Goal: Task Accomplishment & Management: Manage account settings

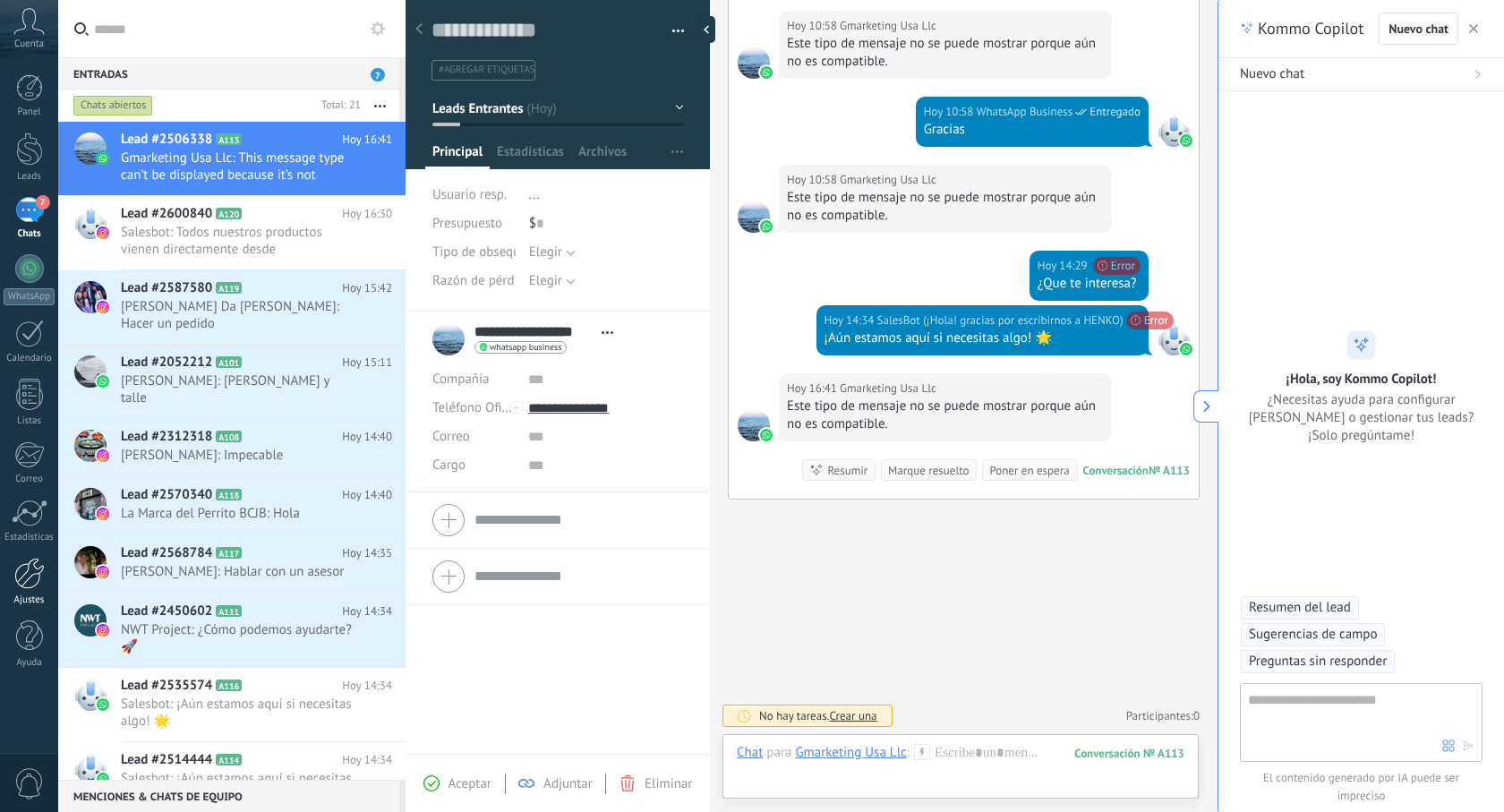
click at [32, 588] on div at bounding box center [29, 573] width 31 height 31
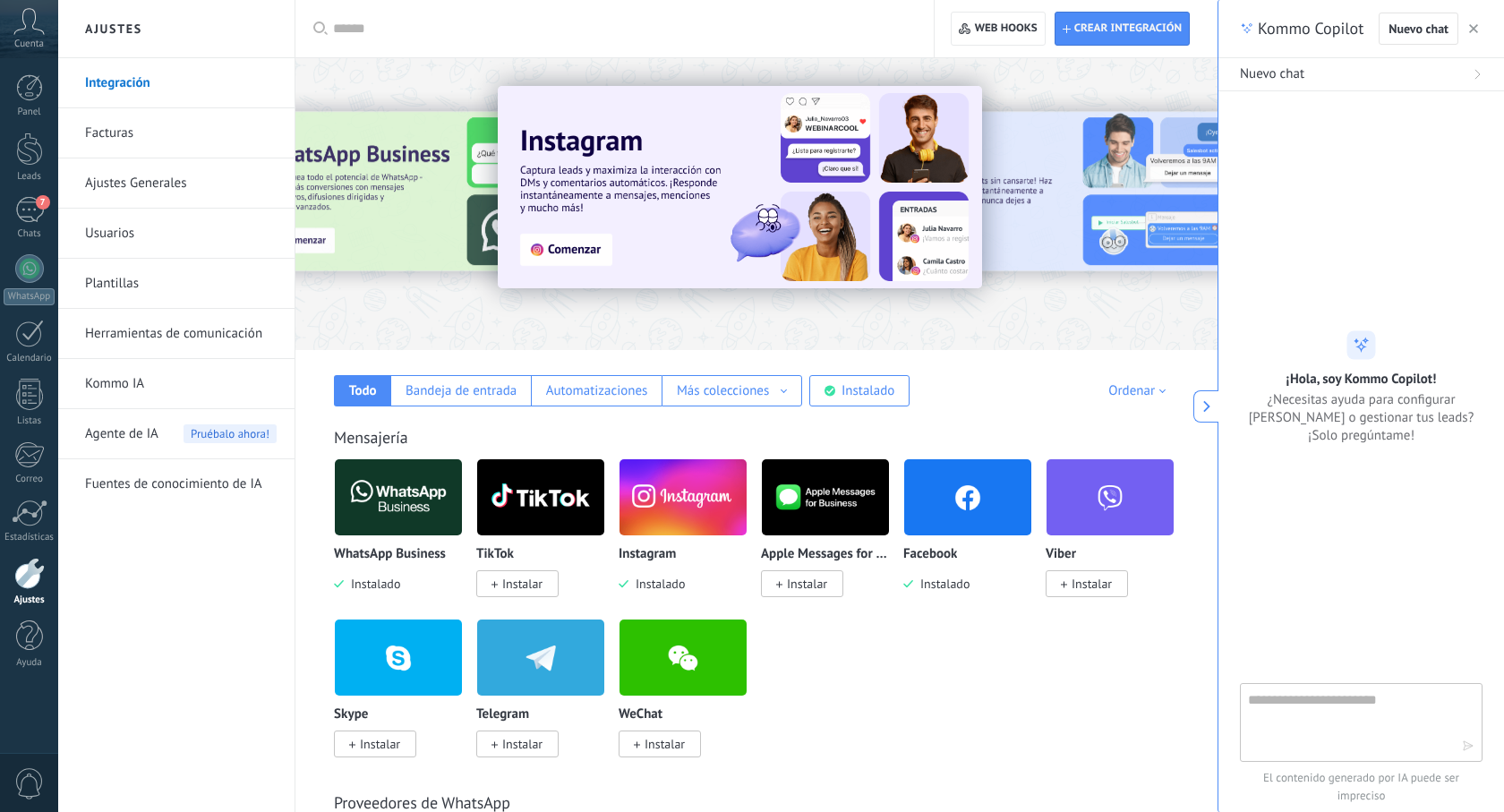
click at [150, 335] on link "Herramientas de comunicación" at bounding box center [180, 334] width 191 height 50
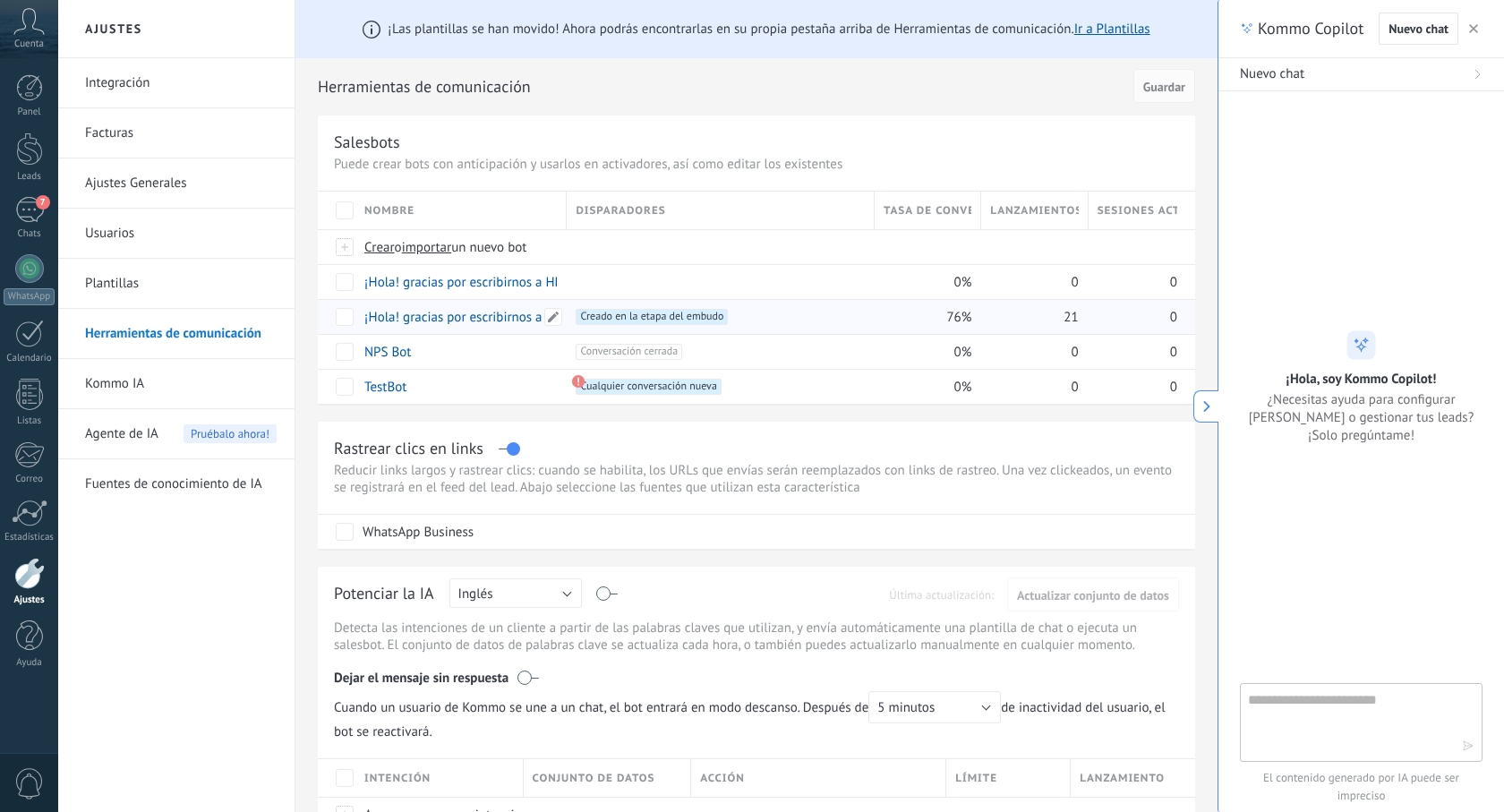
click at [447, 318] on link "¡Hola! gracias por escribirnos a HENKO" at bounding box center [476, 317] width 223 height 17
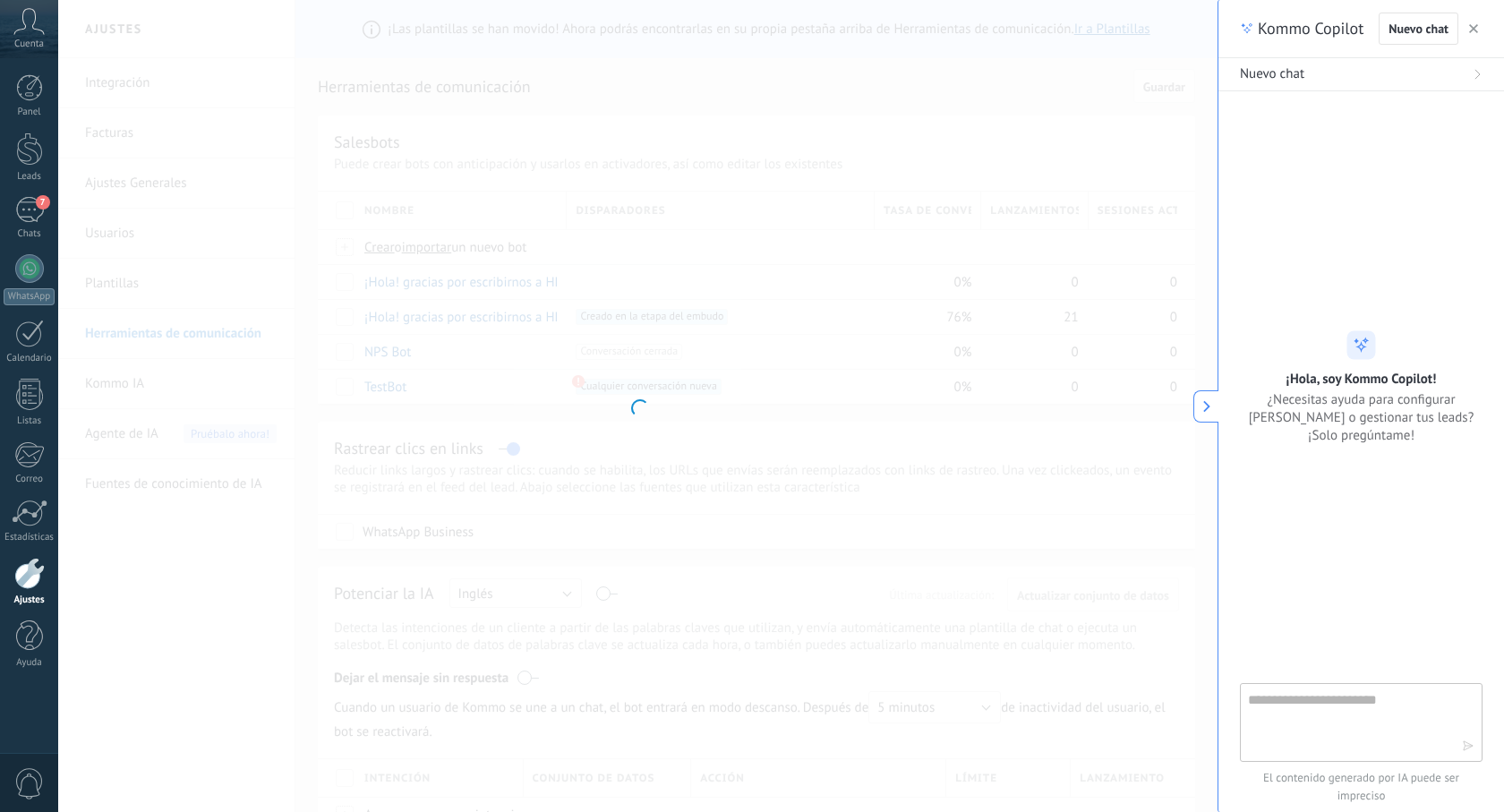
type input "**********"
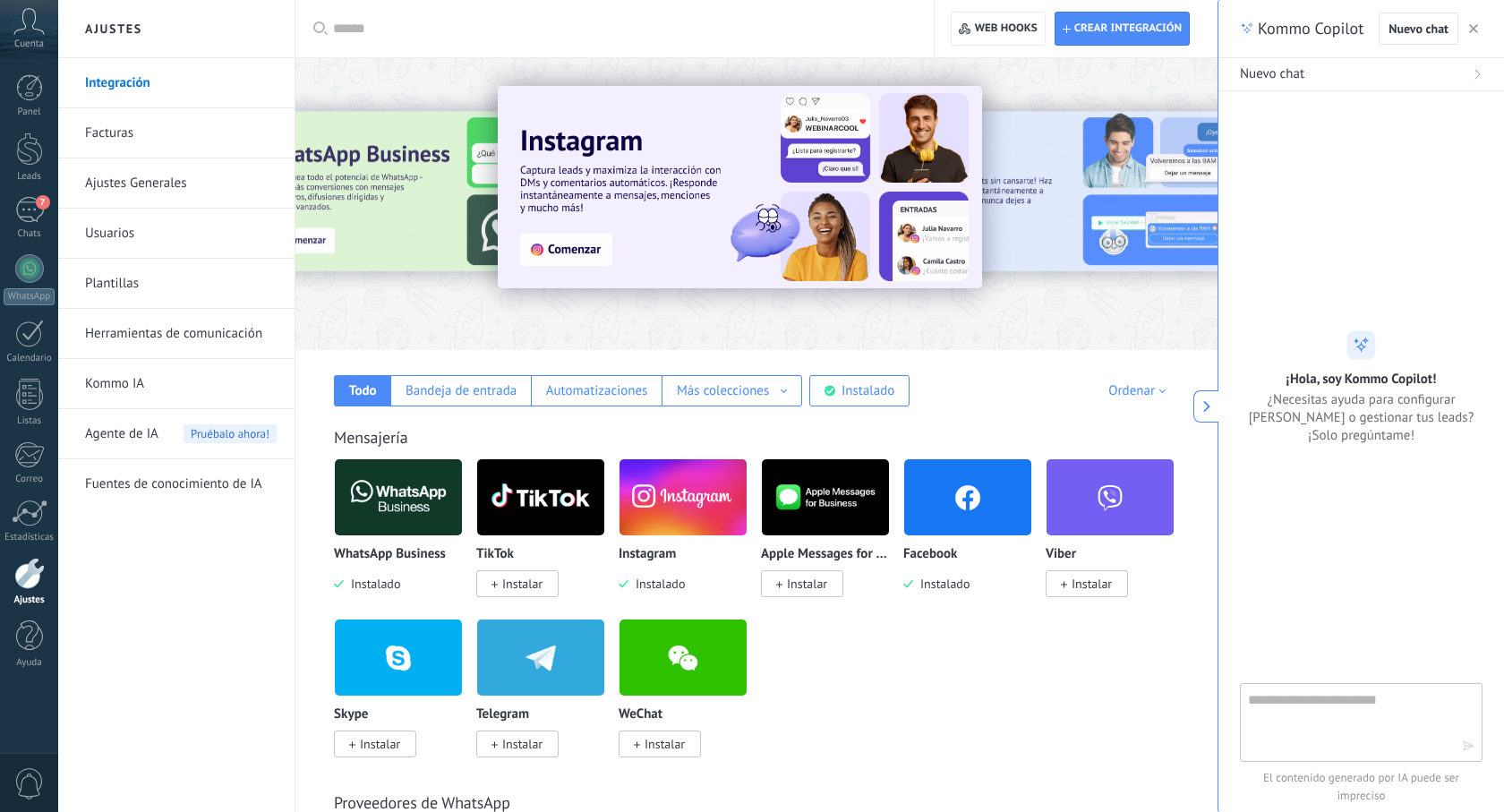
click at [165, 339] on link "Herramientas de comunicación" at bounding box center [180, 334] width 191 height 50
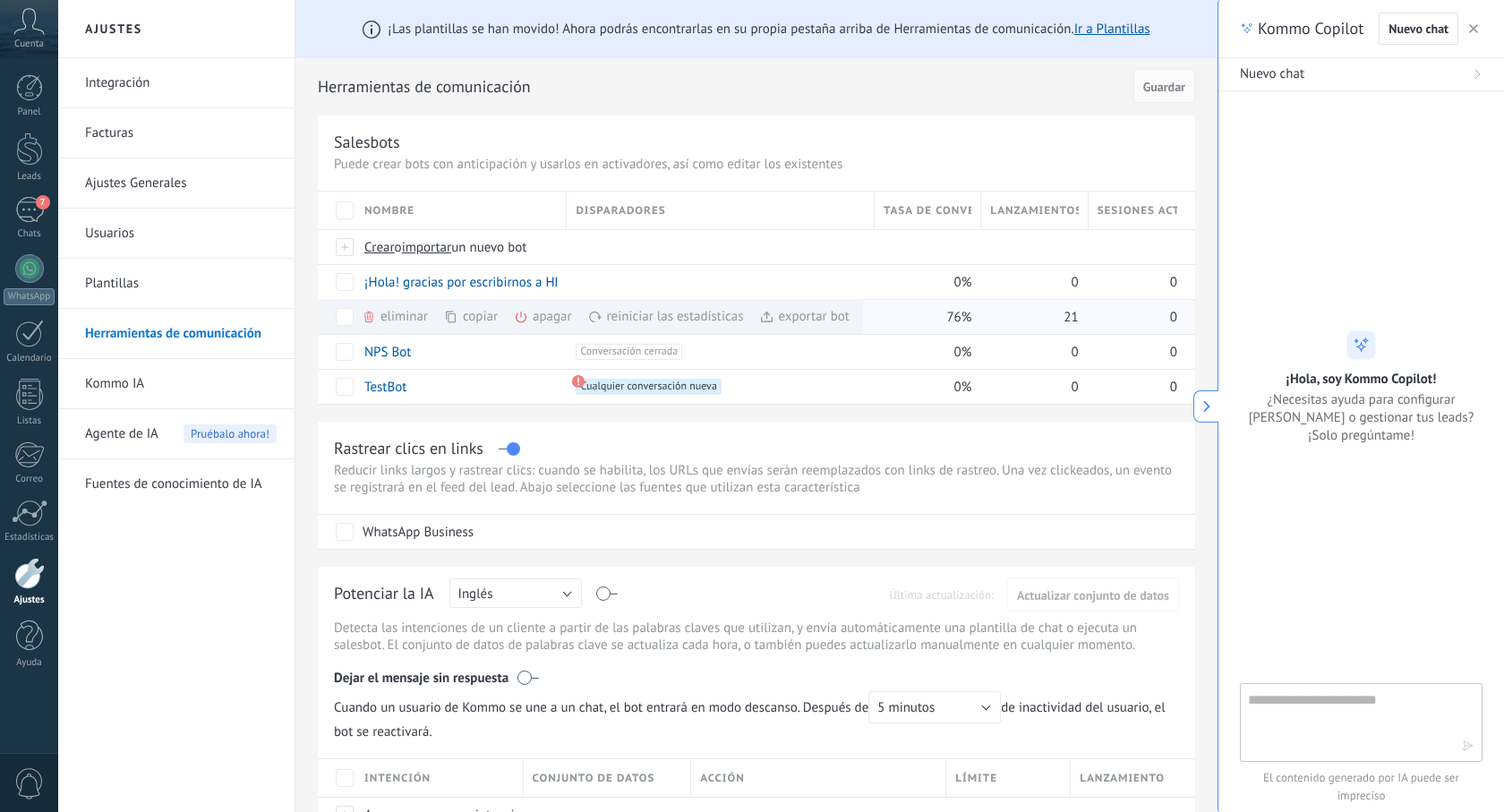
click at [538, 324] on div "apagar màs" at bounding box center [573, 316] width 119 height 35
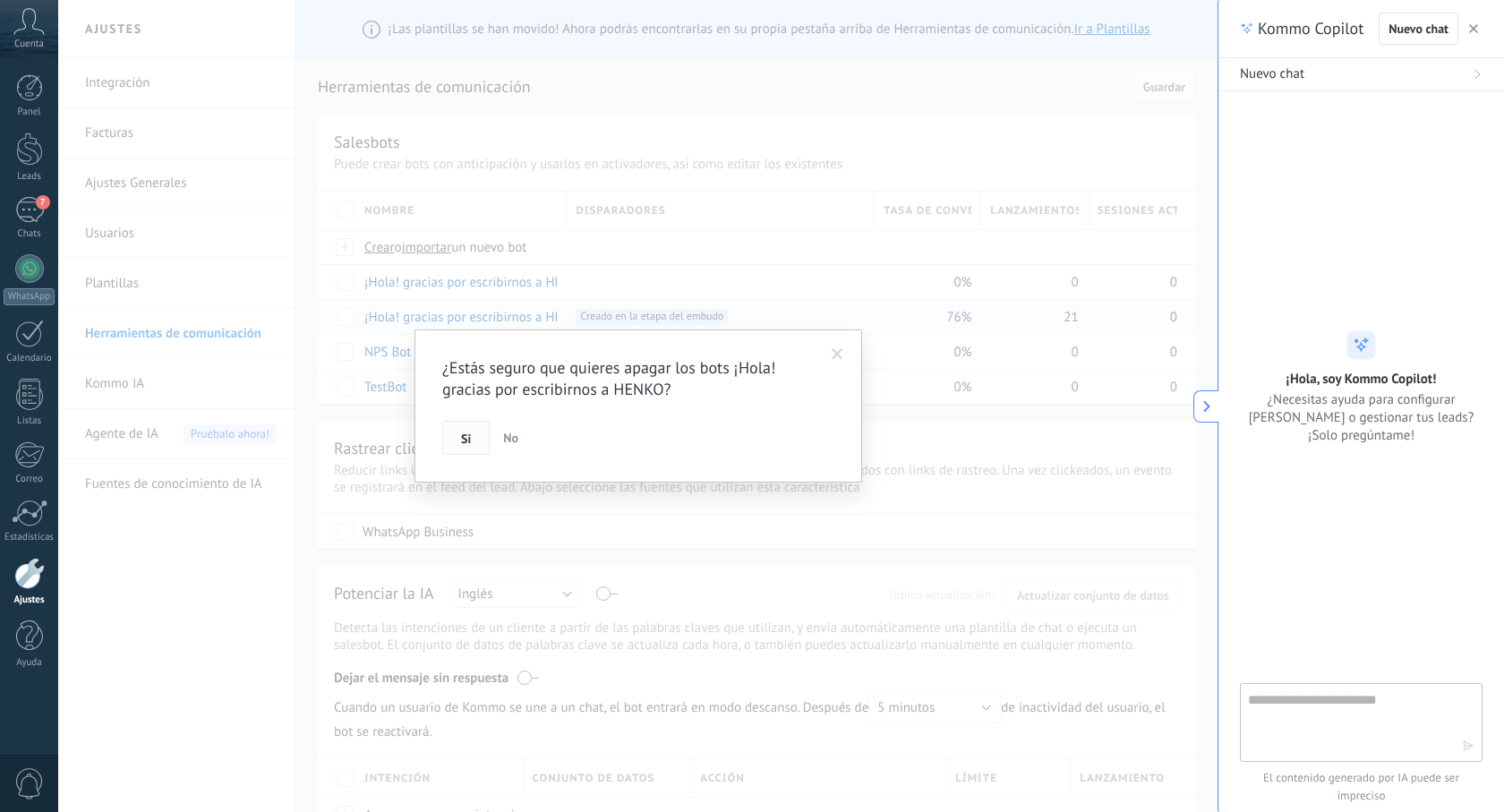
click at [473, 441] on button "Si" at bounding box center [466, 437] width 48 height 34
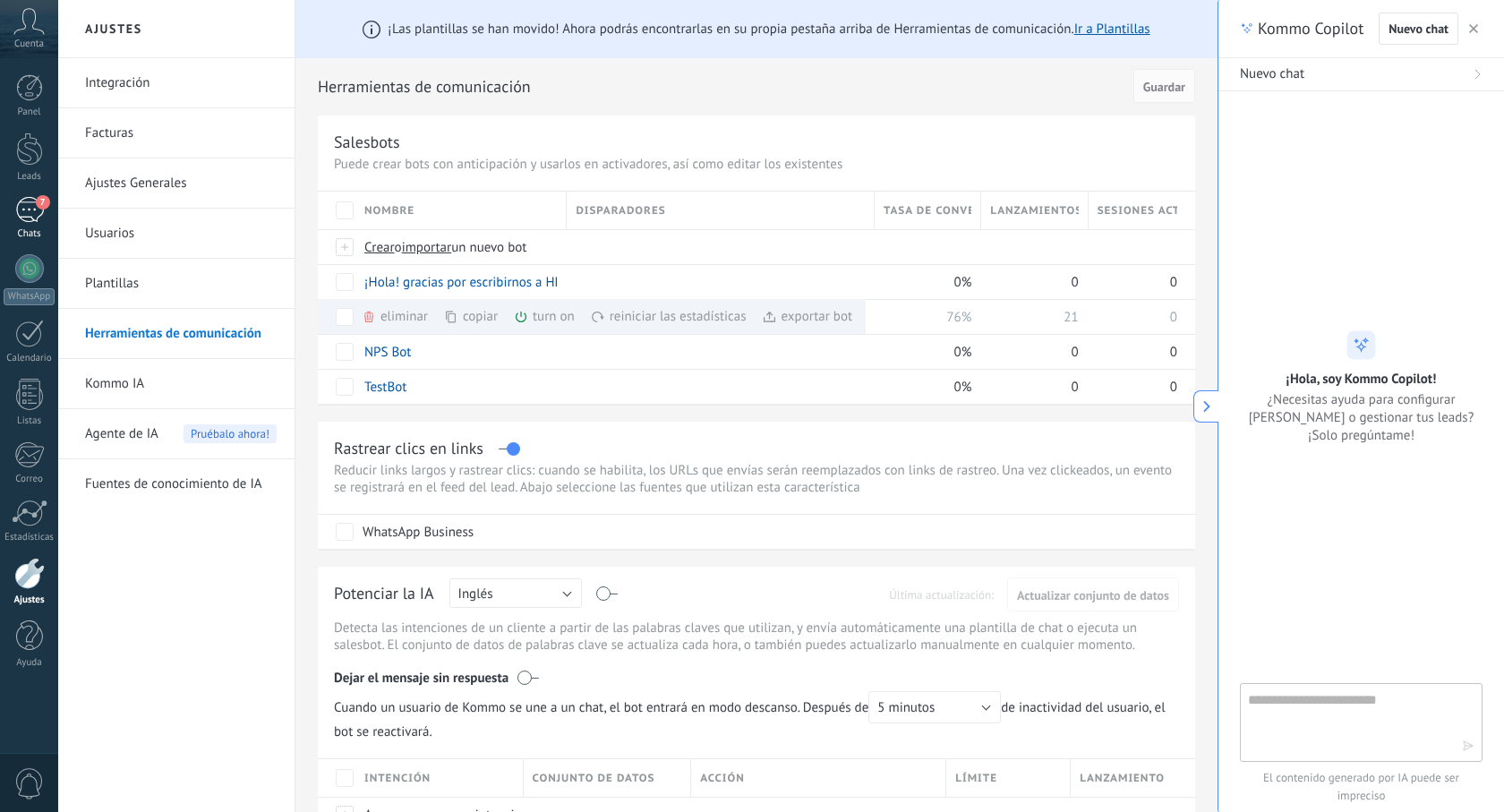
click at [38, 216] on div "7" at bounding box center [29, 210] width 29 height 26
